Goal: Task Accomplishment & Management: Manage account settings

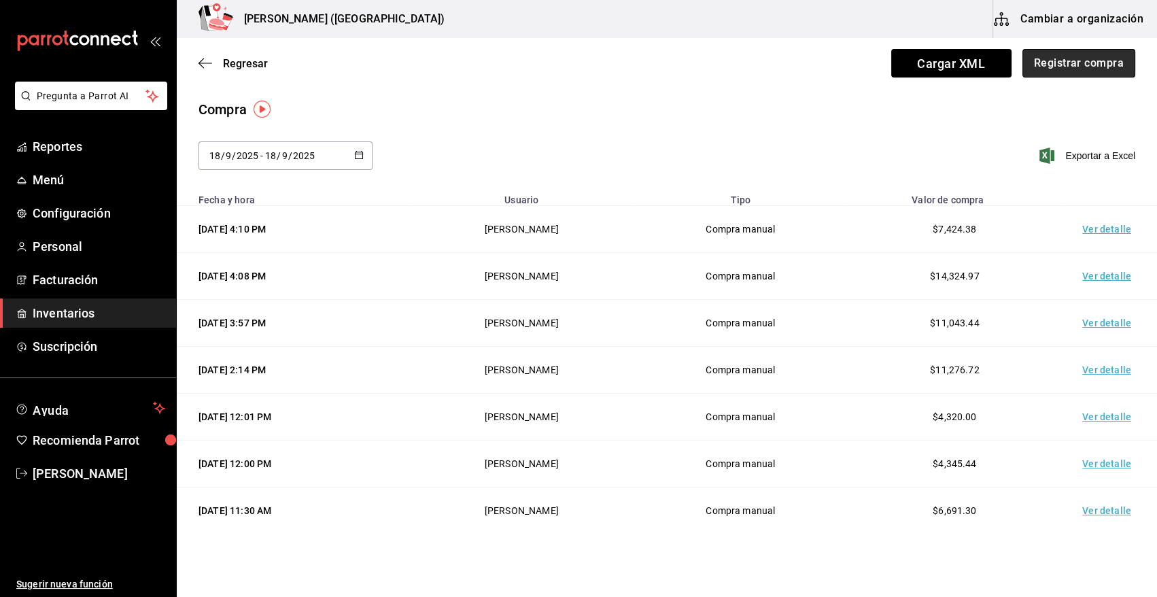
click at [1085, 65] on button "Registrar compra" at bounding box center [1078, 63] width 113 height 29
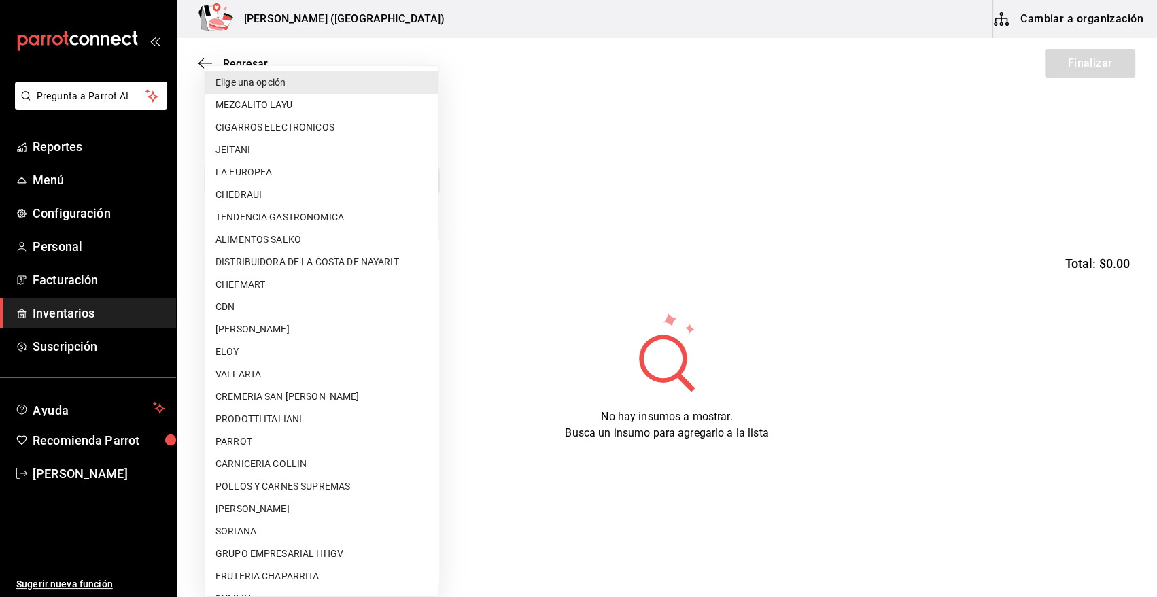
click at [243, 181] on body "Pregunta a Parrot AI Reportes Menú Configuración Personal Facturación Inventari…" at bounding box center [578, 260] width 1157 height 520
click at [234, 312] on li "CDN" at bounding box center [322, 307] width 234 height 22
type input "df3c6ee4-16c0-4841-ac8b-0f8cc0150506"
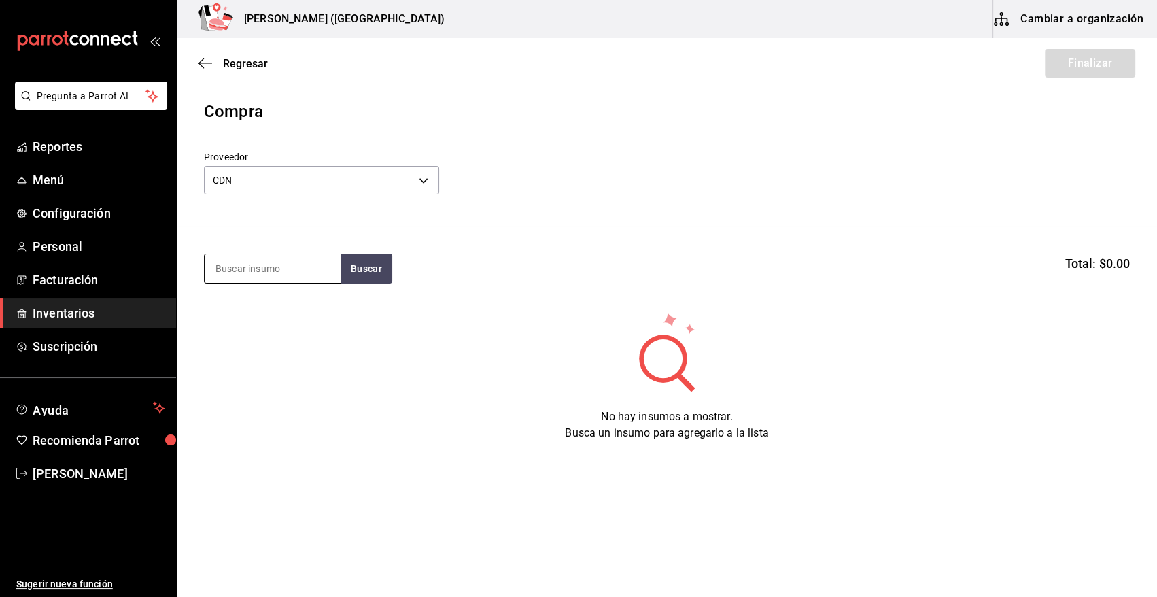
click at [267, 274] on input at bounding box center [273, 268] width 136 height 29
type input "refre"
click at [266, 303] on div "VAR. REFRESCO" at bounding box center [256, 308] width 80 height 16
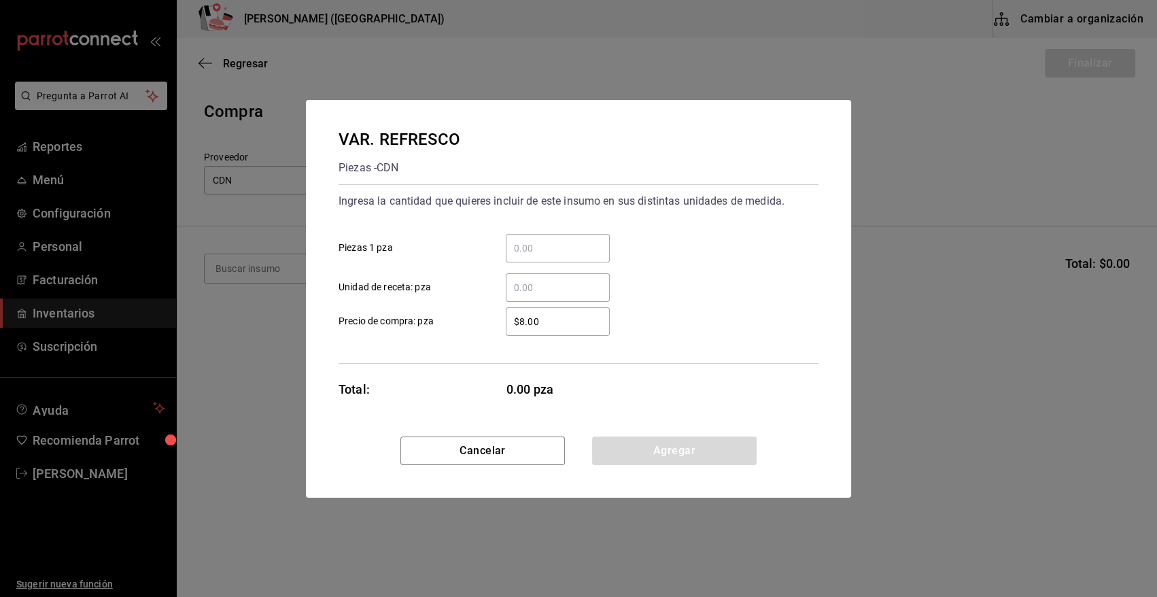
click at [583, 243] on input "​ Piezas 1 pza" at bounding box center [558, 248] width 104 height 16
type input "48"
drag, startPoint x: 479, startPoint y: 336, endPoint x: 376, endPoint y: 353, distance: 104.1
click at [376, 353] on div "Ingresa la cantidad que quieres incluir de este insumo en sus distintas unidade…" at bounding box center [579, 273] width 480 height 179
type input "$0.01"
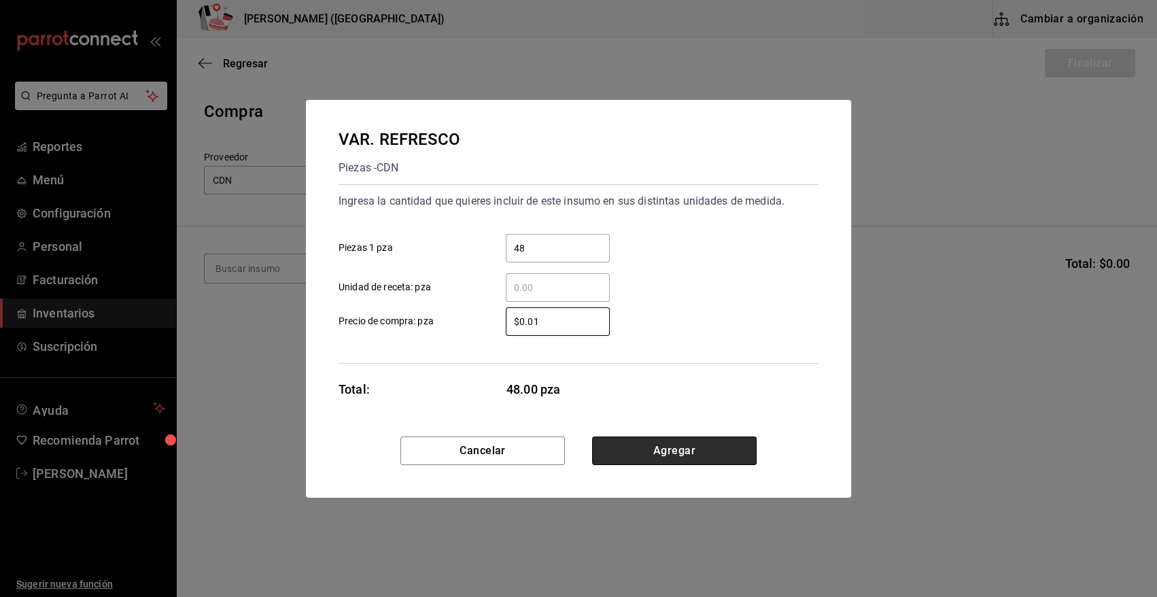
click at [629, 447] on button "Agregar" at bounding box center [674, 450] width 165 height 29
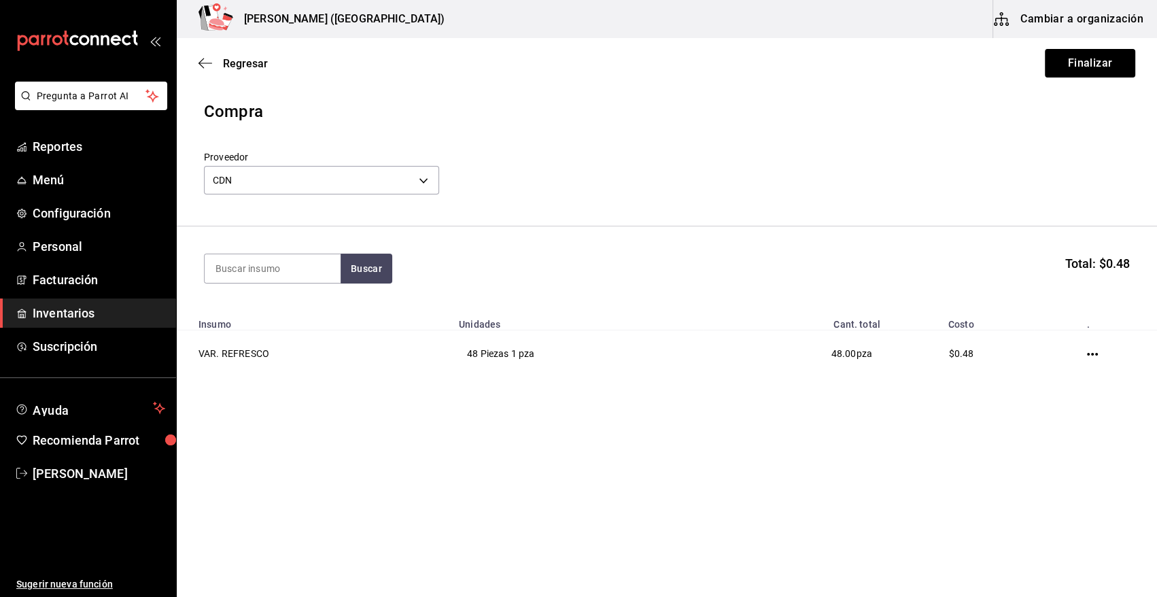
click at [1082, 68] on button "Finalizar" at bounding box center [1090, 63] width 90 height 29
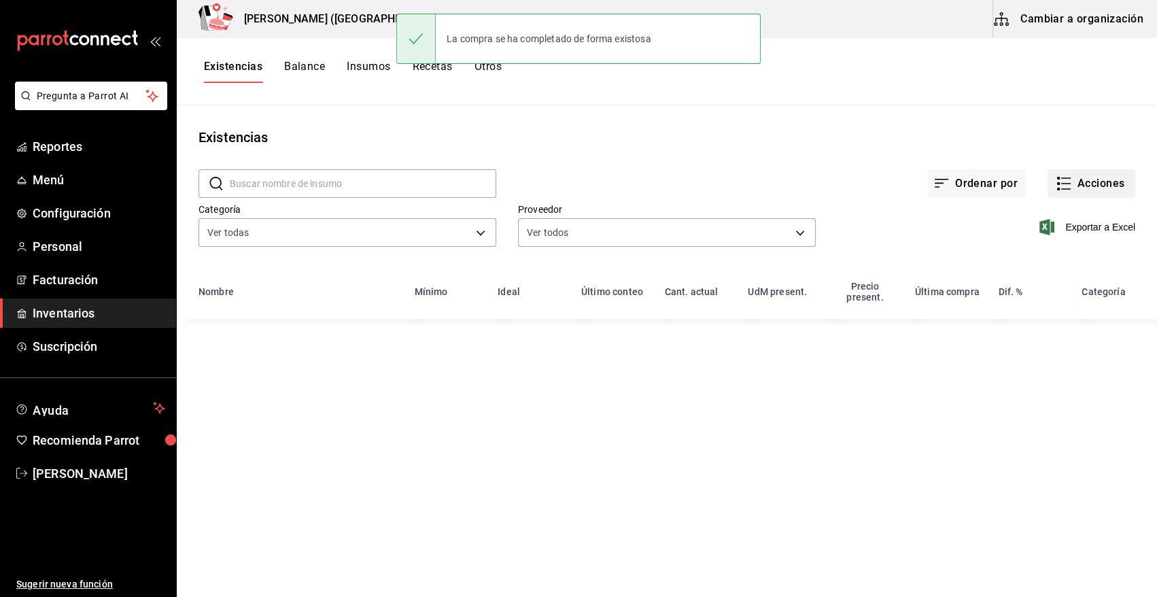
click at [1089, 182] on button "Acciones" at bounding box center [1092, 183] width 88 height 29
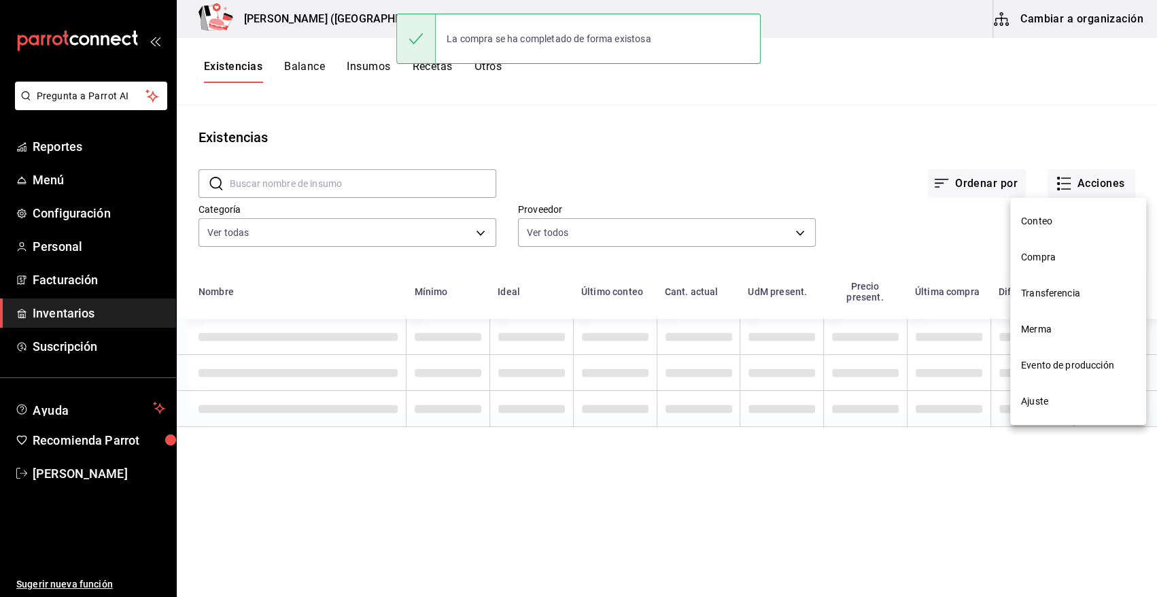
click at [1036, 223] on span "Conteo" at bounding box center [1078, 221] width 114 height 14
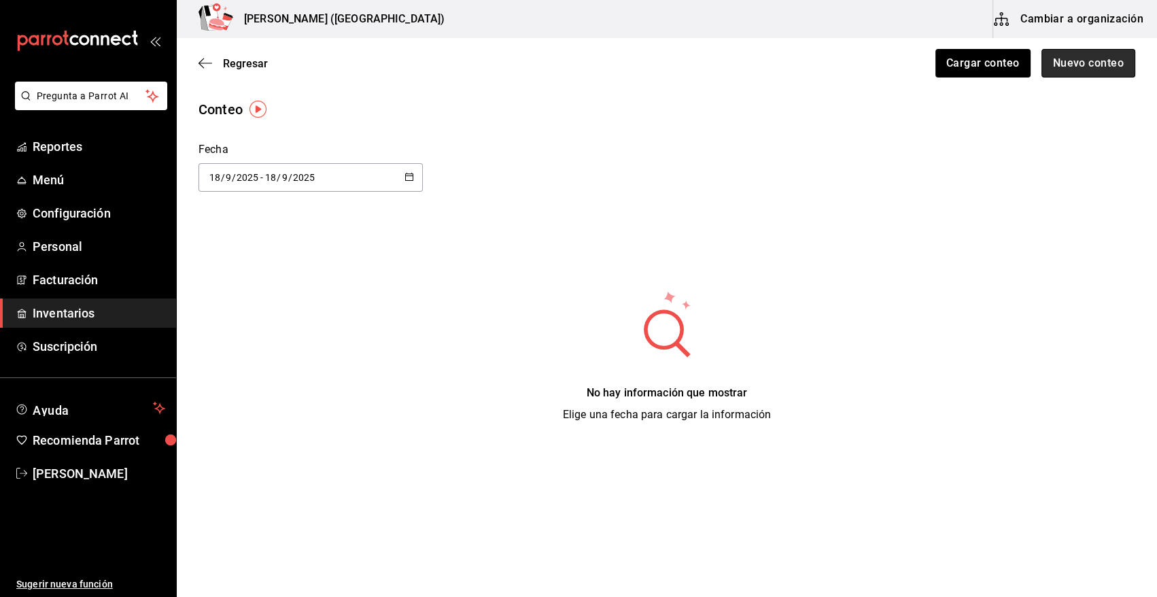
click at [1086, 67] on button "Nuevo conteo" at bounding box center [1089, 63] width 94 height 29
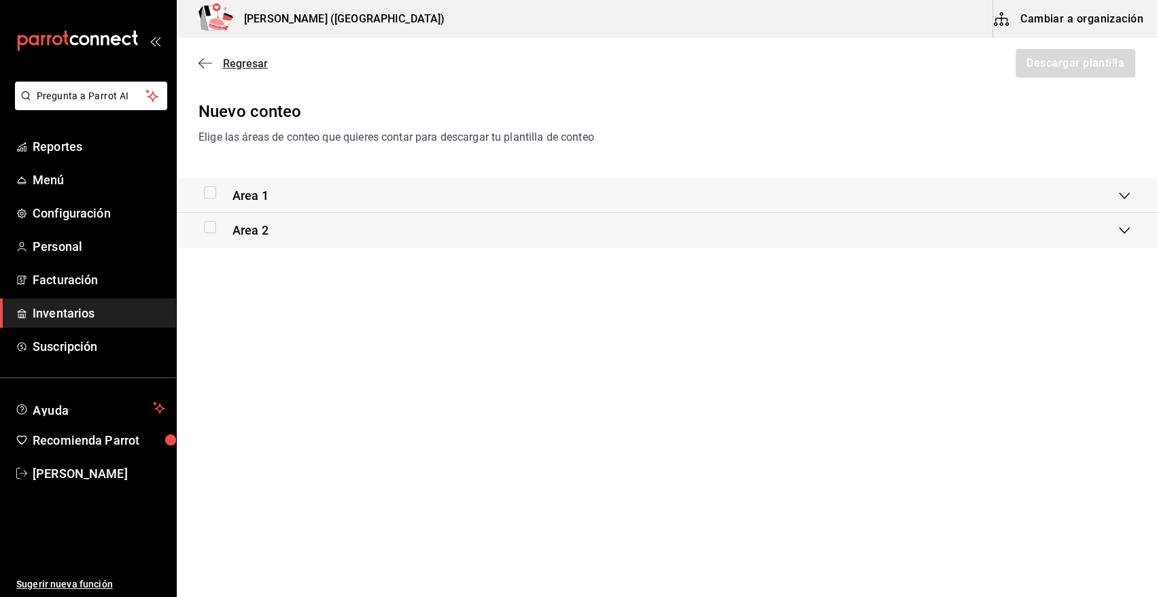
click at [238, 66] on span "Regresar" at bounding box center [245, 63] width 45 height 13
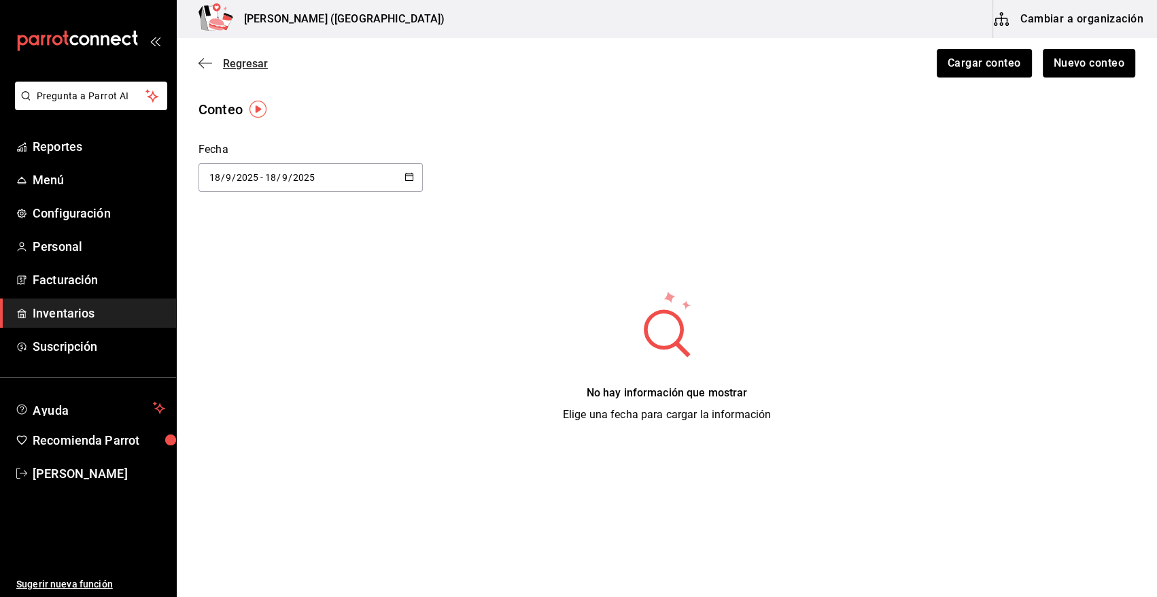
click at [241, 67] on span "Regresar" at bounding box center [245, 63] width 45 height 13
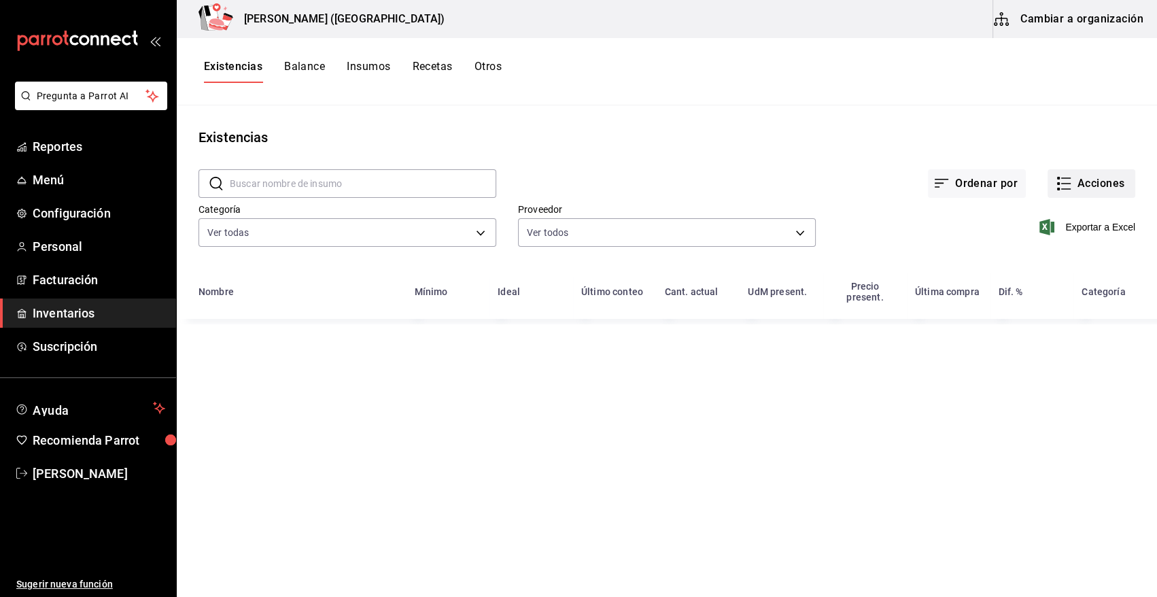
click at [1090, 190] on button "Acciones" at bounding box center [1092, 183] width 88 height 29
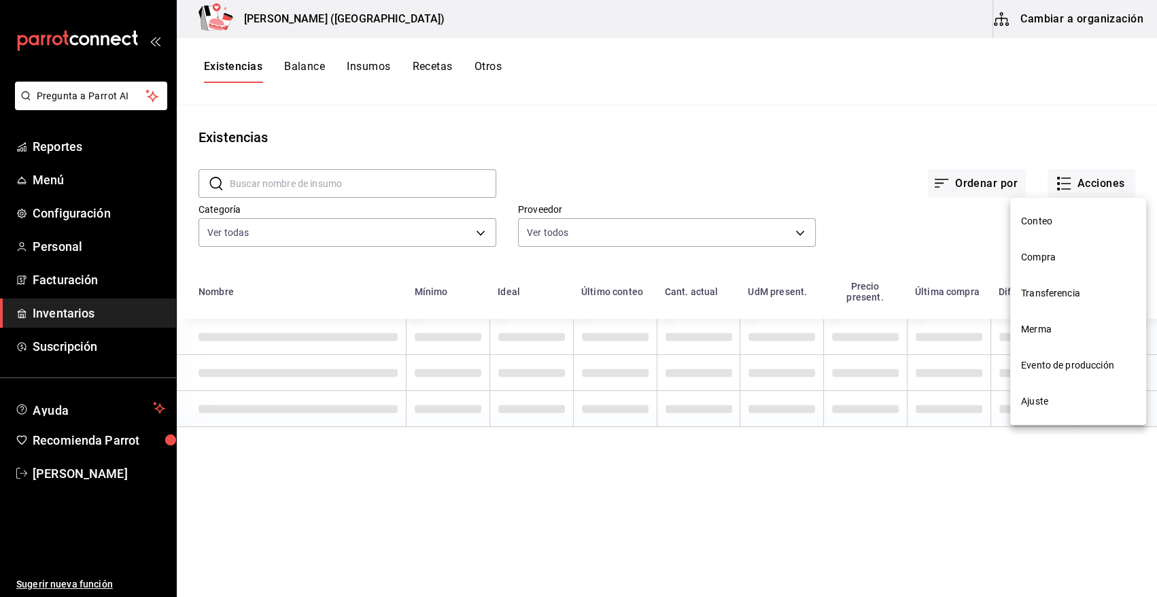
click at [1048, 260] on span "Compra" at bounding box center [1078, 257] width 114 height 14
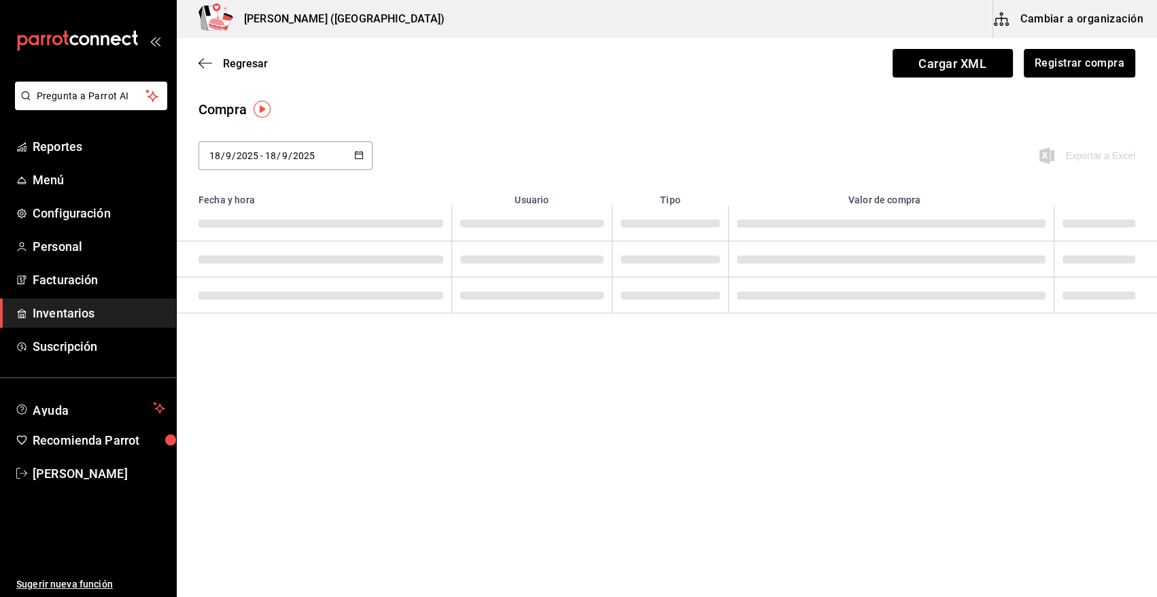
click at [1054, 257] on td at bounding box center [1105, 259] width 103 height 36
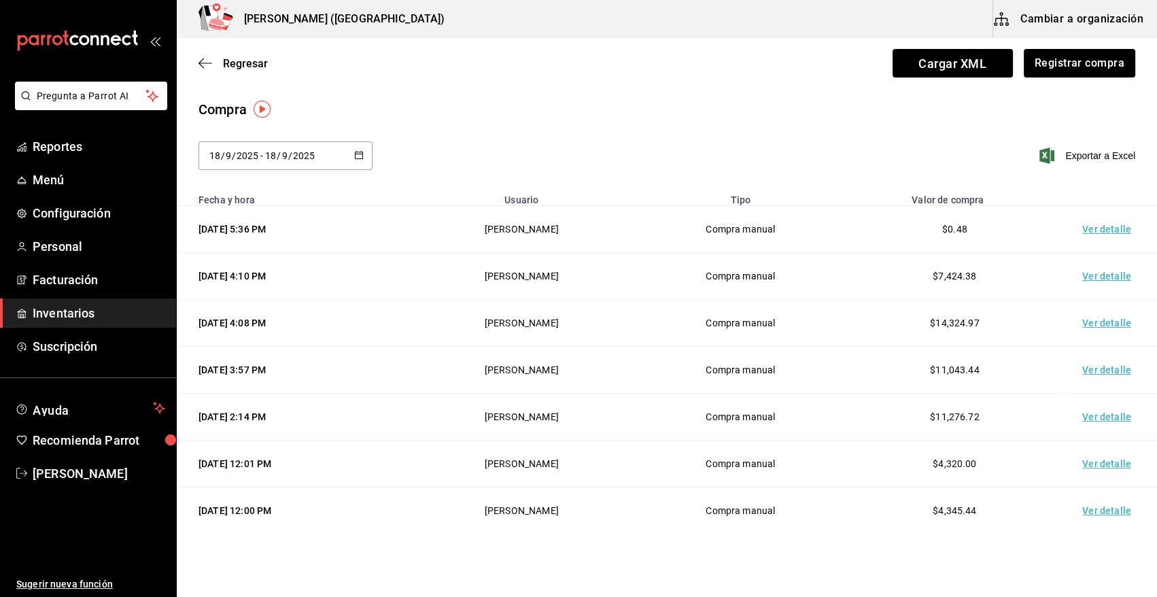
click at [1097, 225] on td "Ver detalle" at bounding box center [1109, 229] width 95 height 47
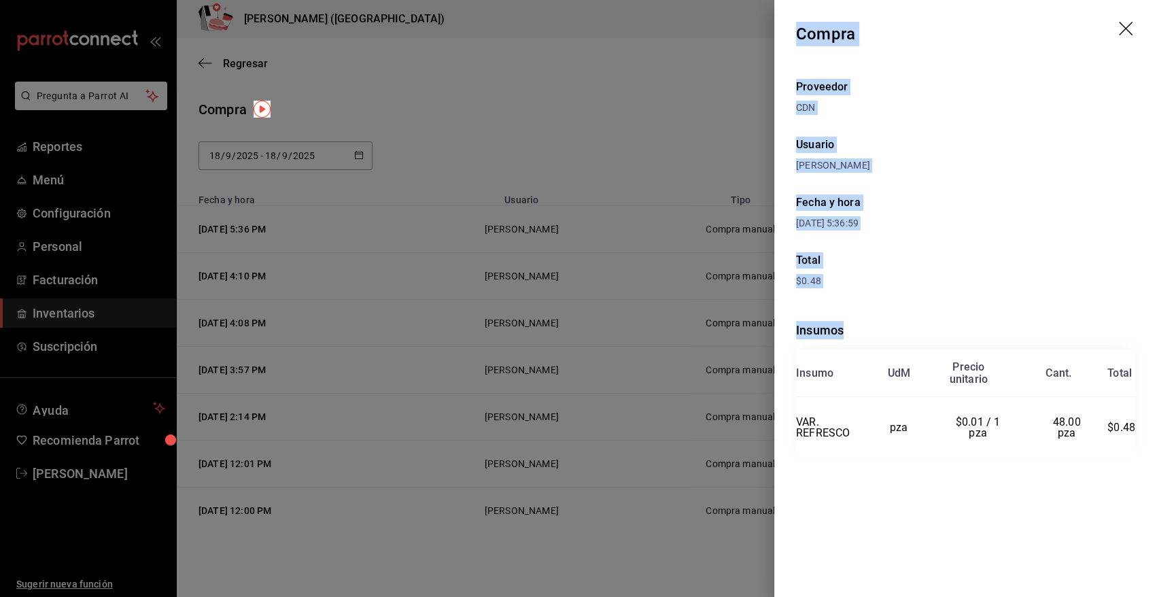
drag, startPoint x: 798, startPoint y: 33, endPoint x: 1101, endPoint y: 534, distance: 586.2
click at [1101, 534] on div "Compra Proveedor CDN Usuario [PERSON_NAME] Fecha y hora [DATE] 5:36:59 Total $0…" at bounding box center [965, 298] width 383 height 597
copy div "Compra Proveedor CDN Usuario [PERSON_NAME] Fecha y hora [DATE] 5:36:59 Total $0…"
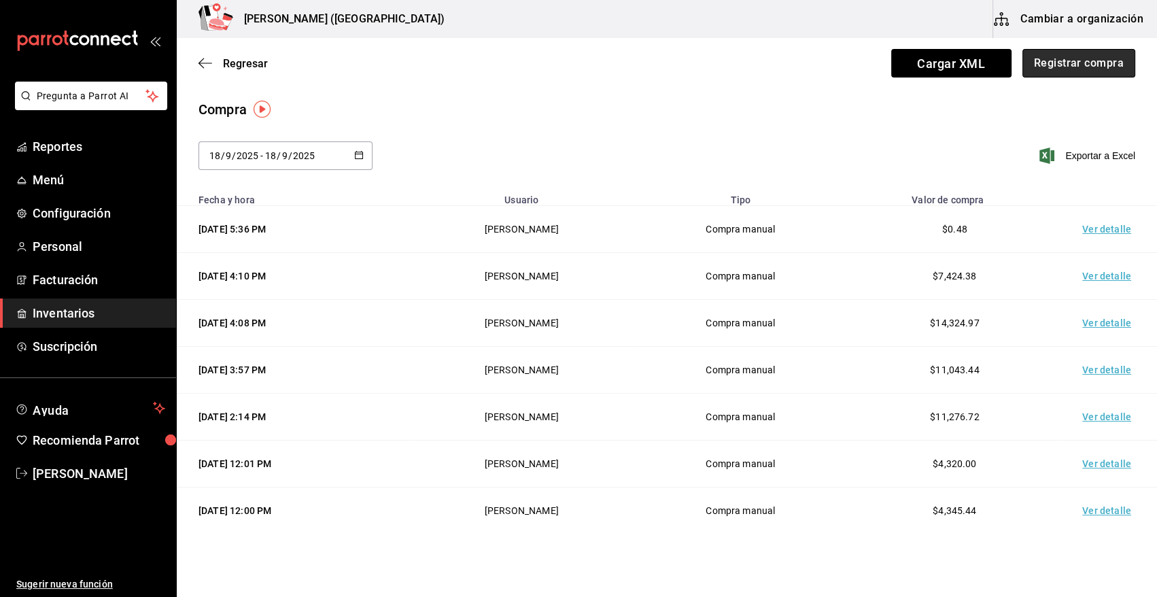
click at [1088, 60] on button "Registrar compra" at bounding box center [1078, 63] width 113 height 29
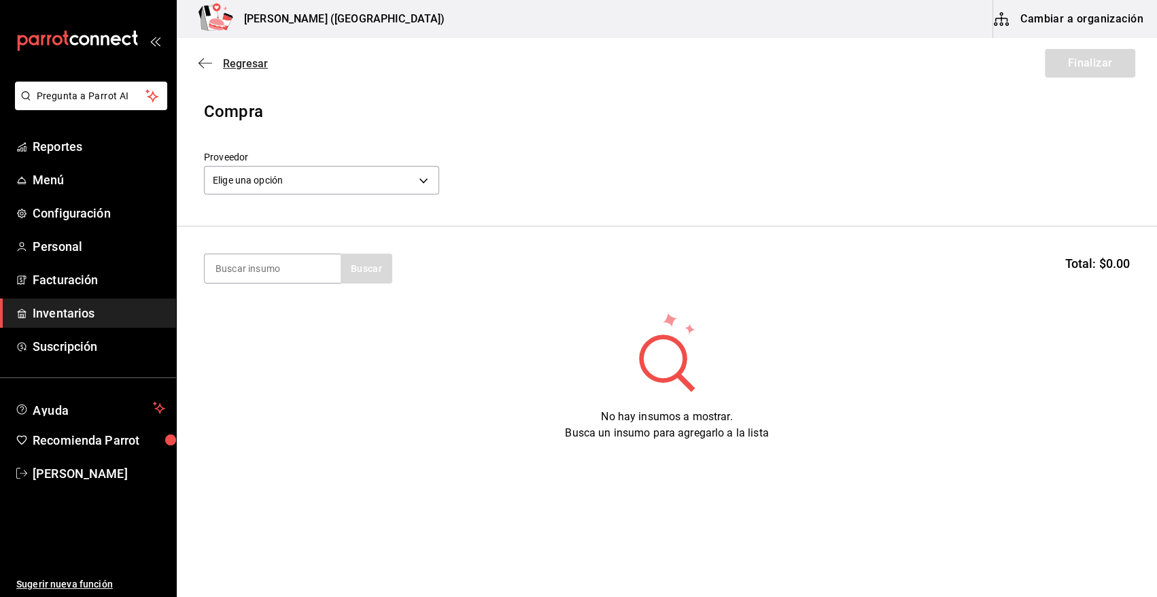
click at [230, 60] on span "Regresar" at bounding box center [245, 63] width 45 height 13
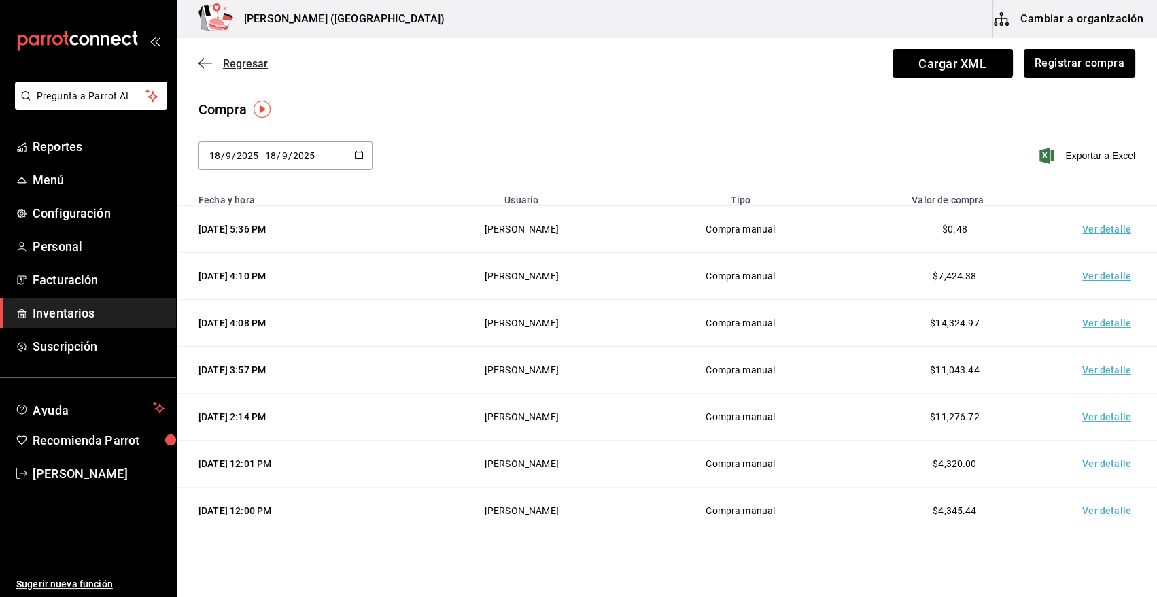
click at [251, 65] on span "Regresar" at bounding box center [245, 63] width 45 height 13
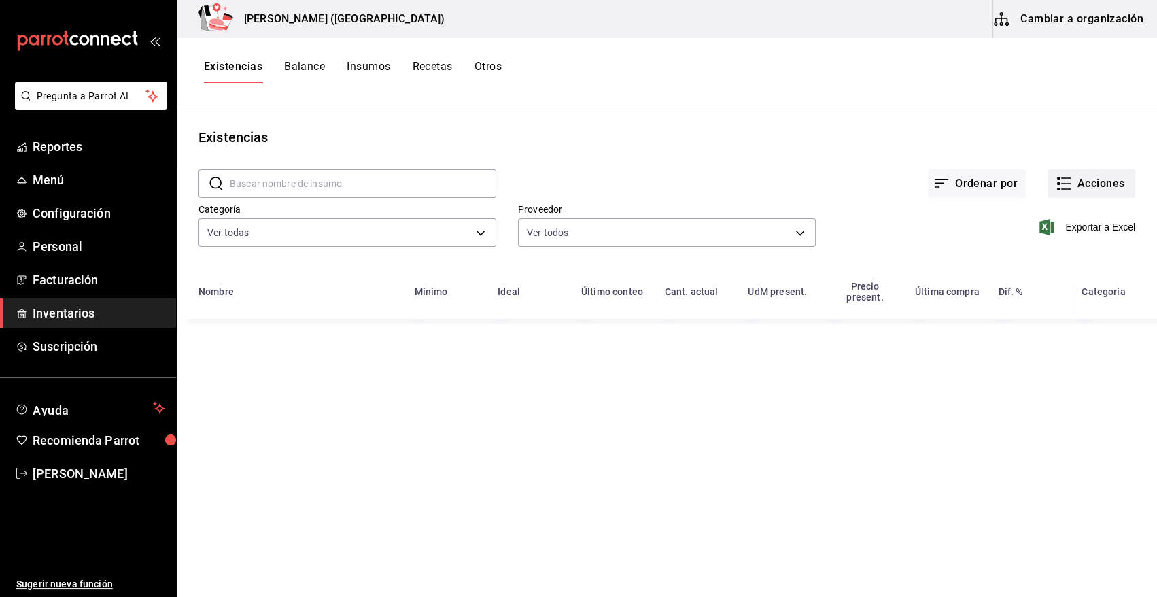
click at [1099, 182] on button "Acciones" at bounding box center [1092, 183] width 88 height 29
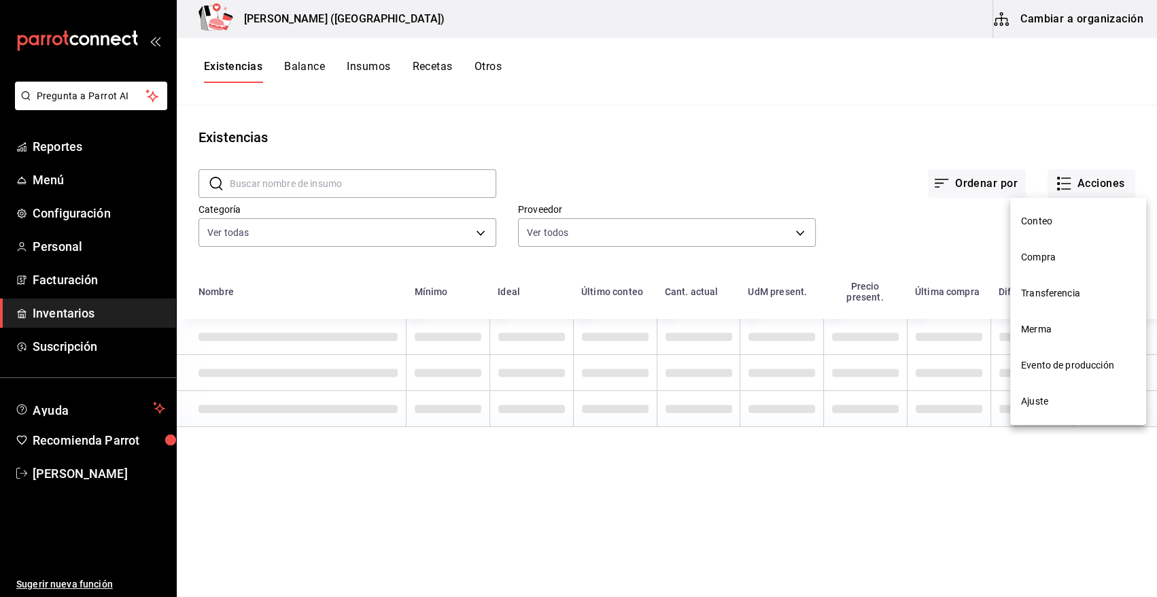
click at [1047, 332] on span "Merma" at bounding box center [1078, 329] width 114 height 14
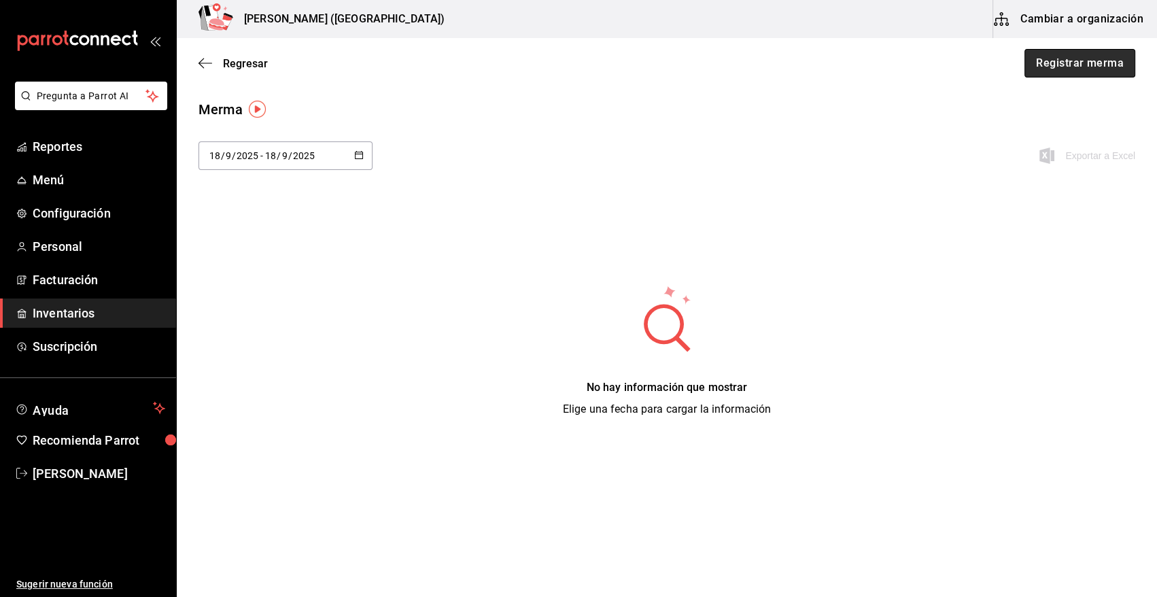
drag, startPoint x: 1076, startPoint y: 67, endPoint x: 427, endPoint y: 302, distance: 690.3
click at [1065, 67] on button "Registrar merma" at bounding box center [1080, 63] width 111 height 29
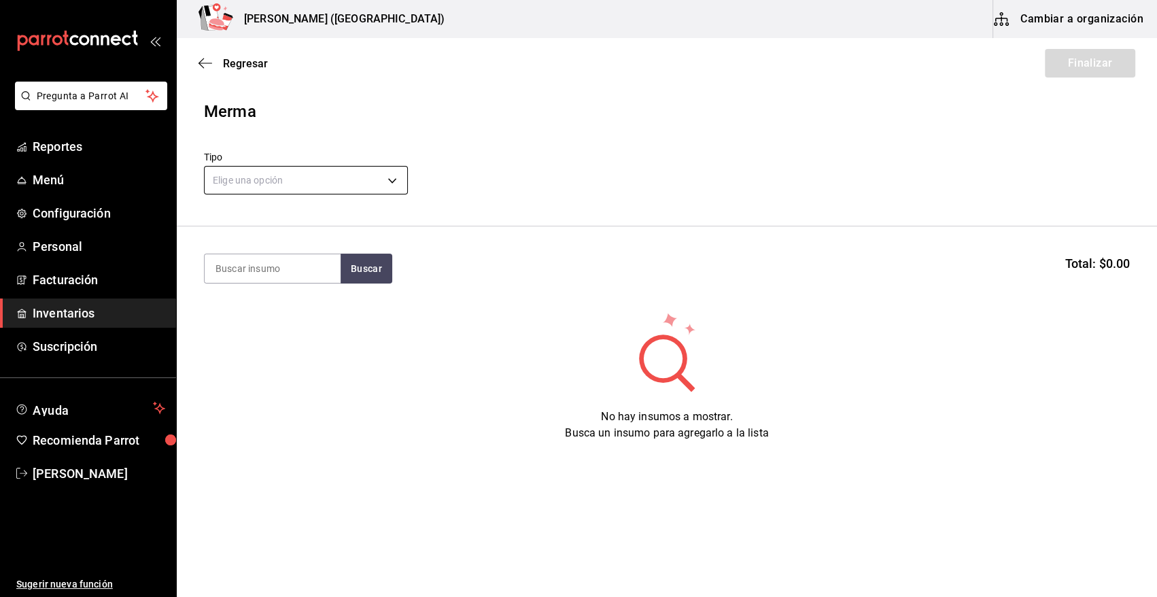
click at [264, 169] on body "Pregunta a Parrot AI Reportes Menú Configuración Personal Facturación Inventari…" at bounding box center [578, 260] width 1157 height 520
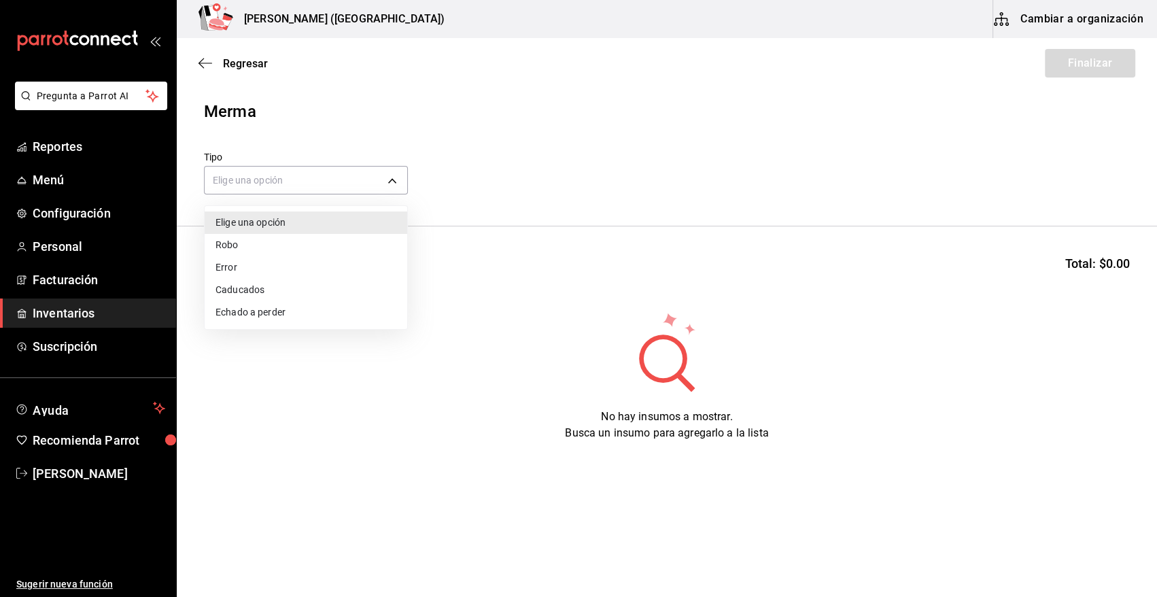
click at [243, 269] on li "Error" at bounding box center [306, 267] width 203 height 22
type input "ERROR"
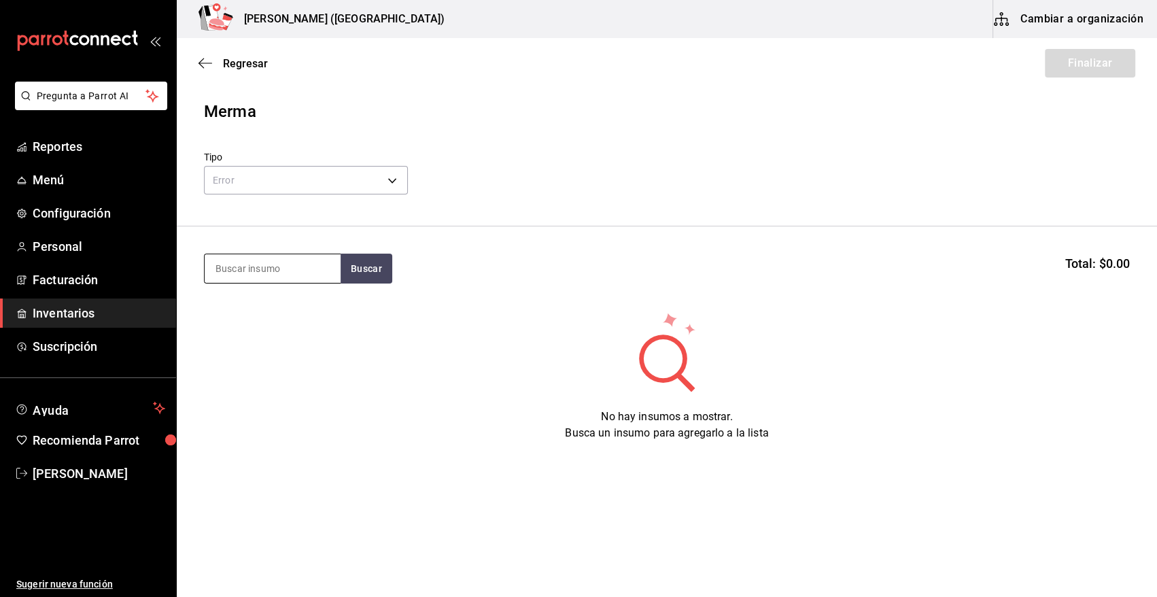
click at [273, 264] on input at bounding box center [273, 268] width 136 height 29
type input "refre"
drag, startPoint x: 342, startPoint y: 274, endPoint x: 369, endPoint y: 272, distance: 27.3
click at [355, 272] on button "Buscar" at bounding box center [367, 269] width 52 height 30
click at [235, 339] on div "VAR. REFRESCO Piezas - CDN" at bounding box center [273, 315] width 136 height 52
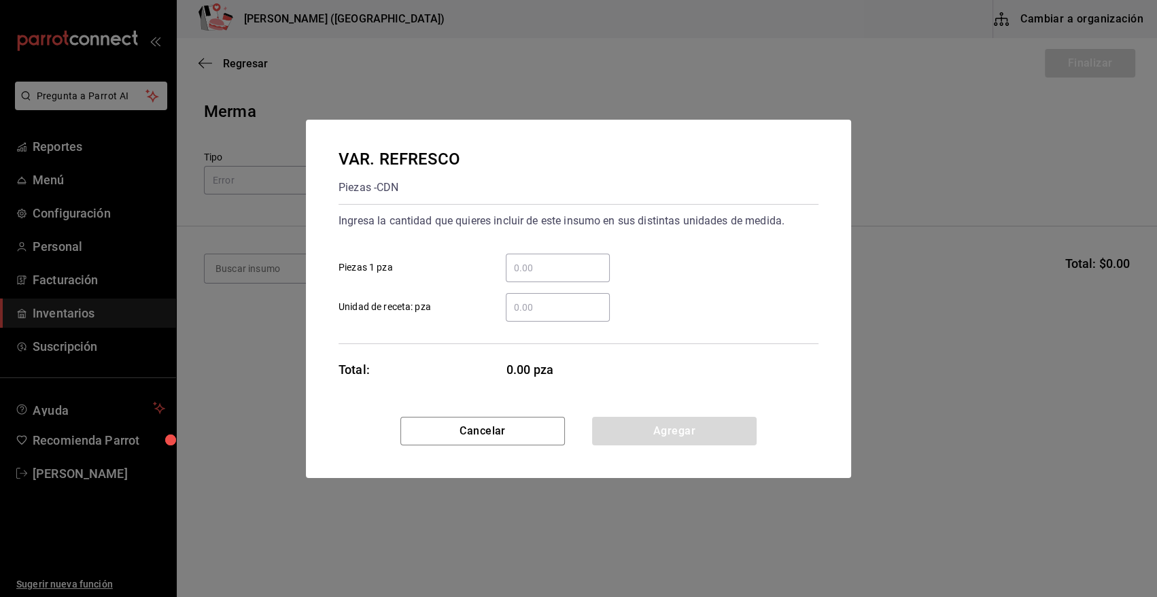
click at [524, 263] on input "​ Piezas 1 pza" at bounding box center [558, 268] width 104 height 16
type input "7"
click at [625, 389] on div "VAR. REFRESCO Piezas - CDN Ingresa la cantidad que quieres incluir de este insu…" at bounding box center [578, 268] width 545 height 297
click at [640, 429] on button "Agregar" at bounding box center [674, 431] width 165 height 29
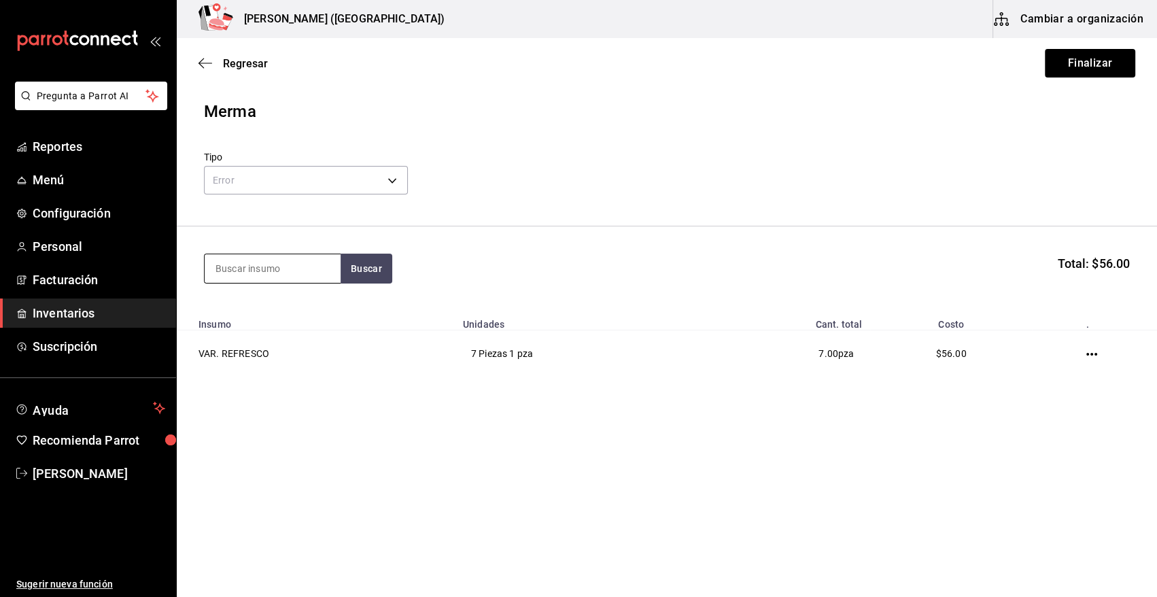
click at [310, 266] on input at bounding box center [273, 268] width 136 height 29
type input "clam"
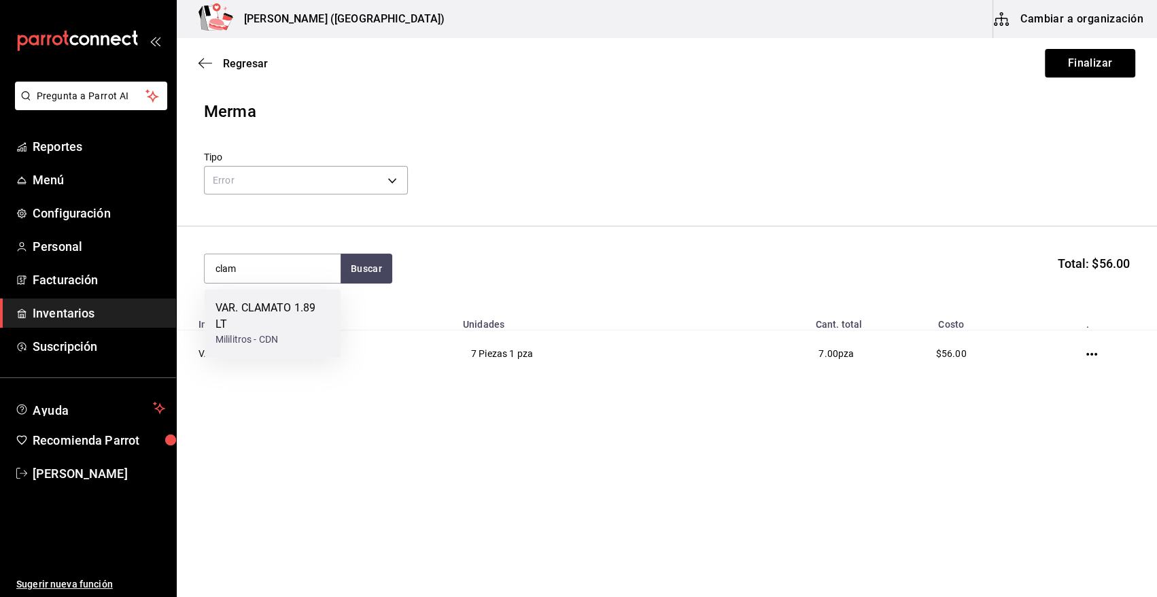
click at [296, 307] on div "VAR. CLAMATO 1.89 LT" at bounding box center [273, 316] width 114 height 33
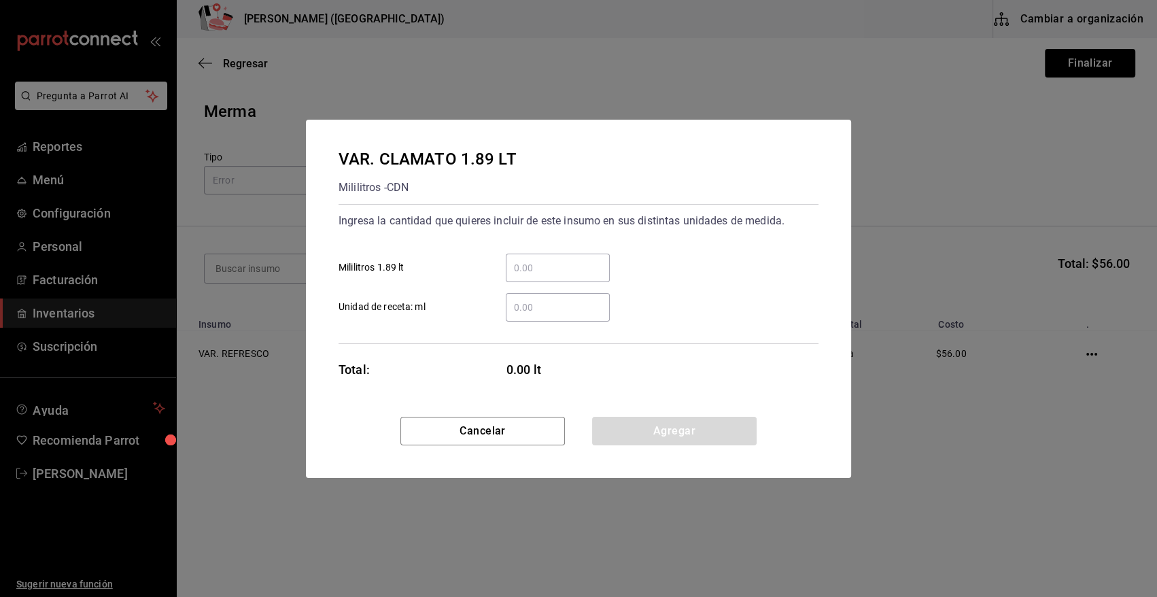
click at [523, 298] on div "​" at bounding box center [558, 307] width 104 height 29
click at [523, 299] on input "​ Unidad de receta: ml" at bounding box center [558, 307] width 104 height 16
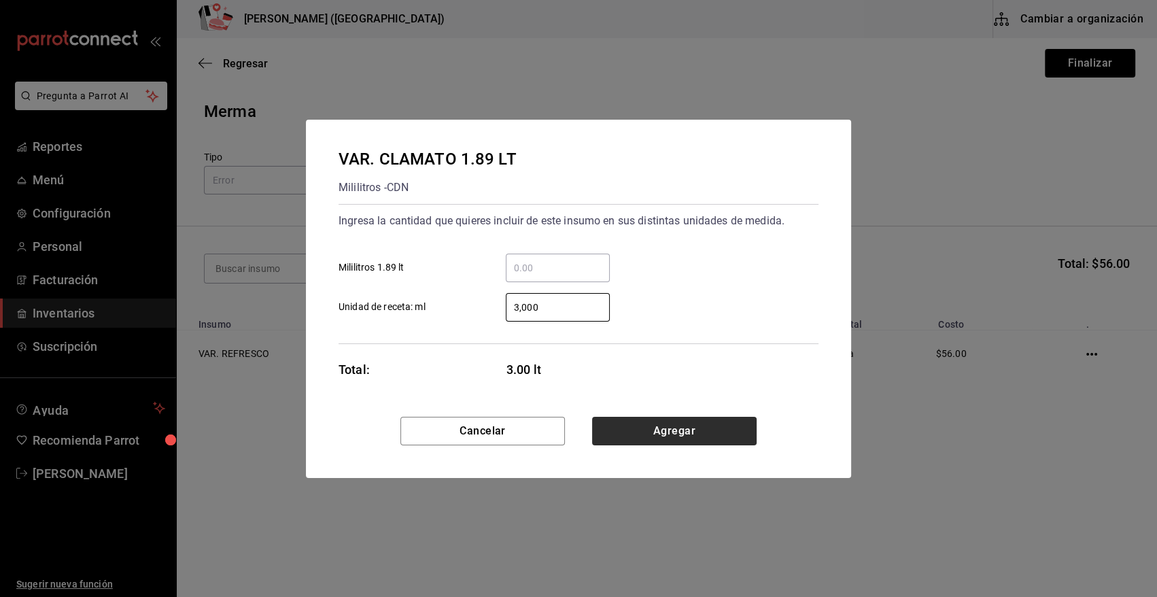
type input "3,000"
click at [625, 428] on button "Agregar" at bounding box center [674, 431] width 165 height 29
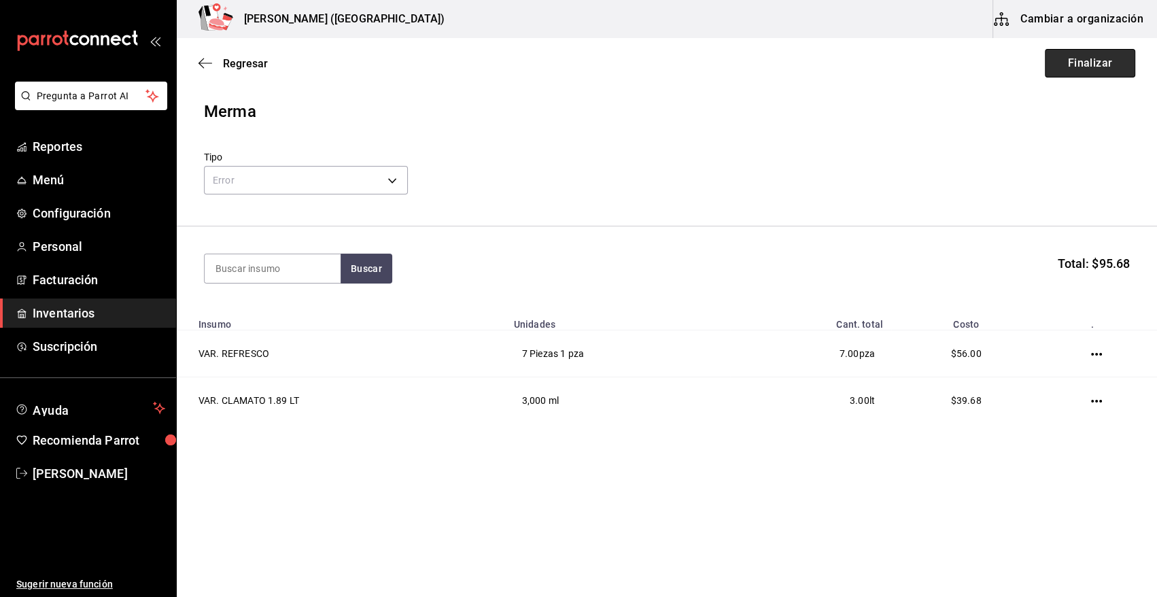
click at [1107, 71] on button "Finalizar" at bounding box center [1090, 63] width 90 height 29
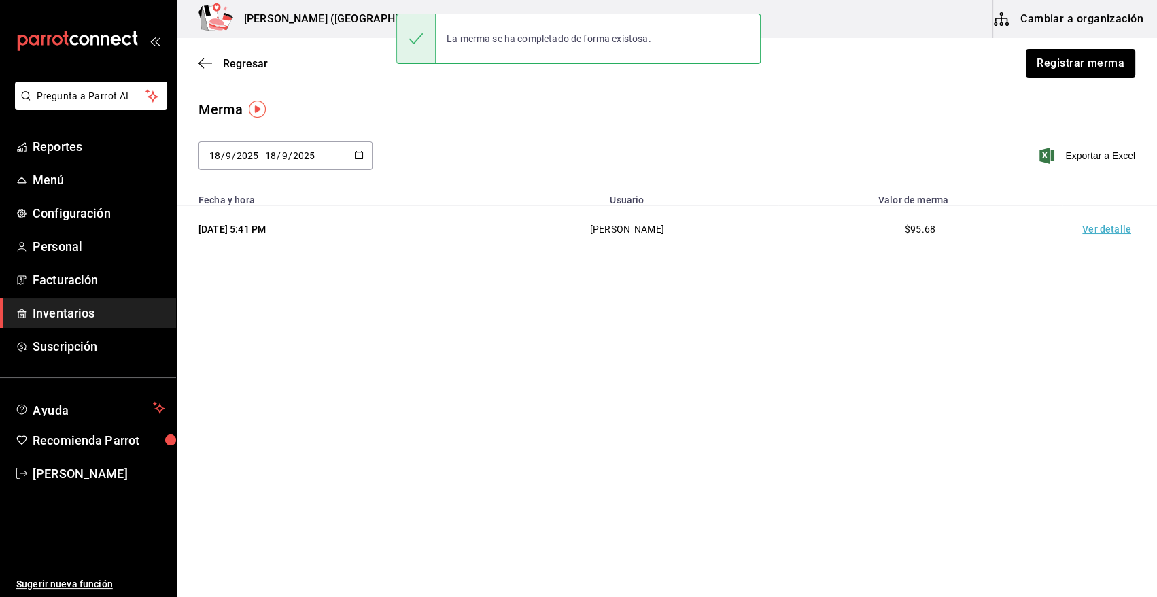
click at [1109, 229] on td "Ver detalle" at bounding box center [1109, 229] width 95 height 47
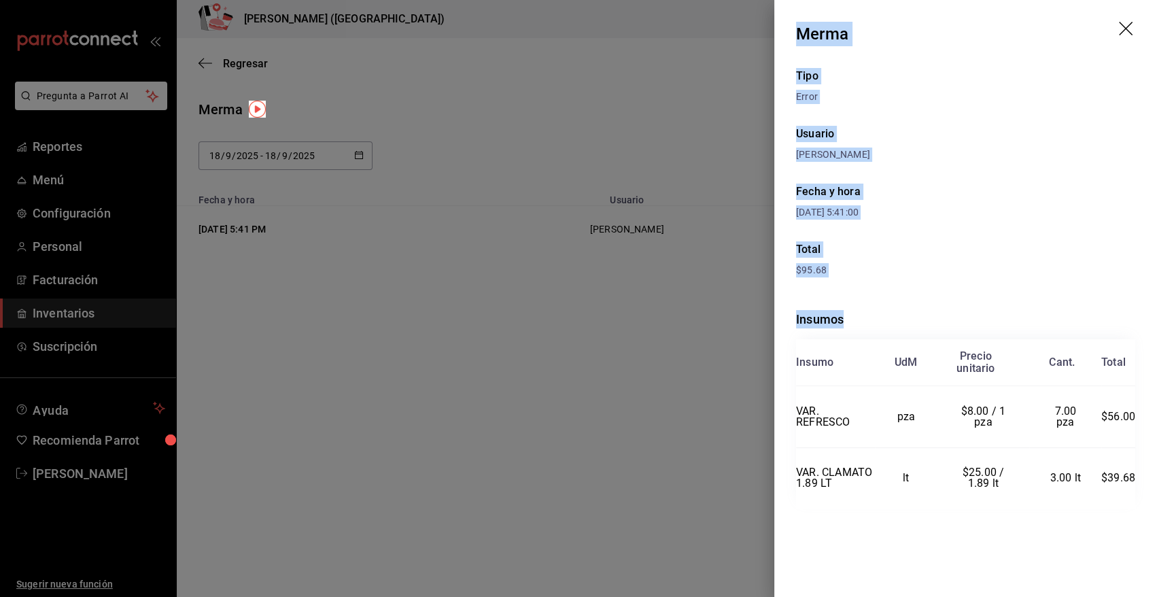
drag, startPoint x: 799, startPoint y: 32, endPoint x: 1141, endPoint y: 492, distance: 573.4
click at [1141, 492] on div "Merma Tipo Error Usuario [PERSON_NAME] Fecha y hora [DATE] 5:41:00 Total $95.68…" at bounding box center [965, 298] width 383 height 597
copy div "Merma Tipo Error Usuario [PERSON_NAME] Fecha y hora [DATE] 5:41:00 Total $95.68…"
